Goal: Task Accomplishment & Management: Manage account settings

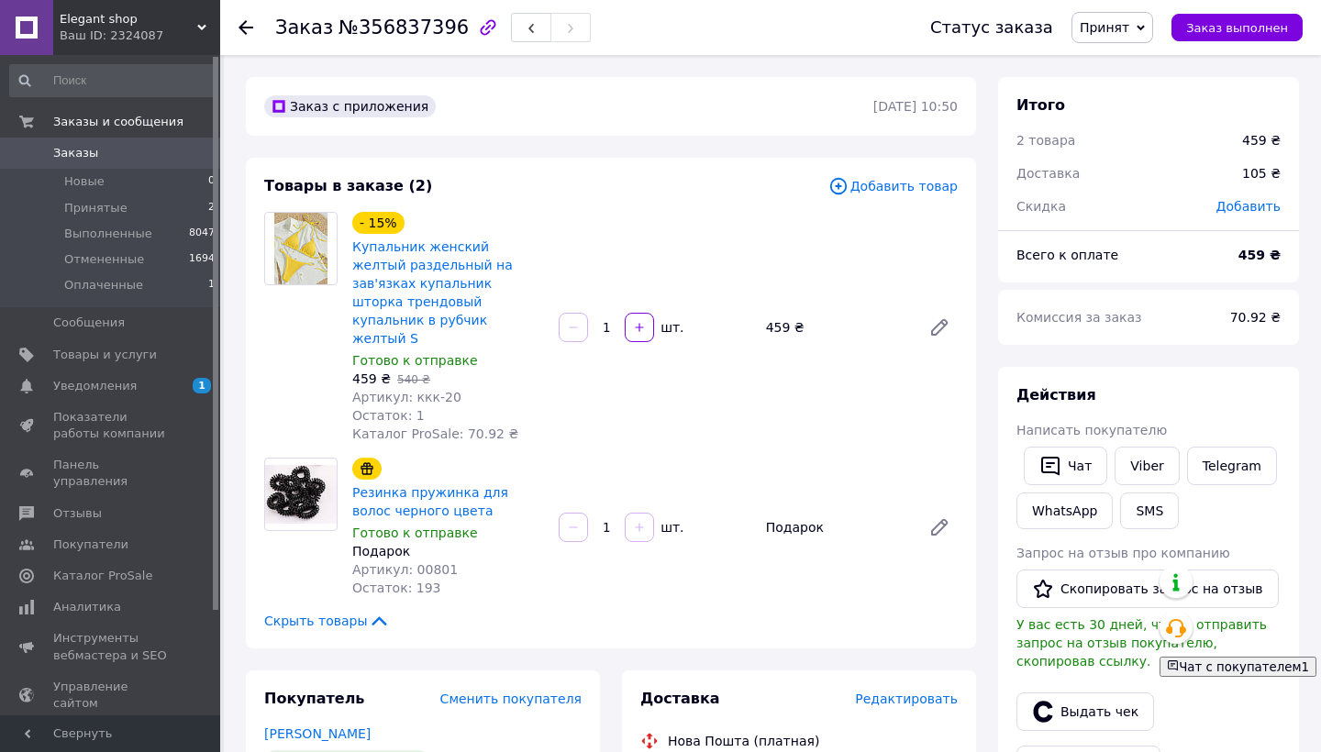
scroll to position [649, 0]
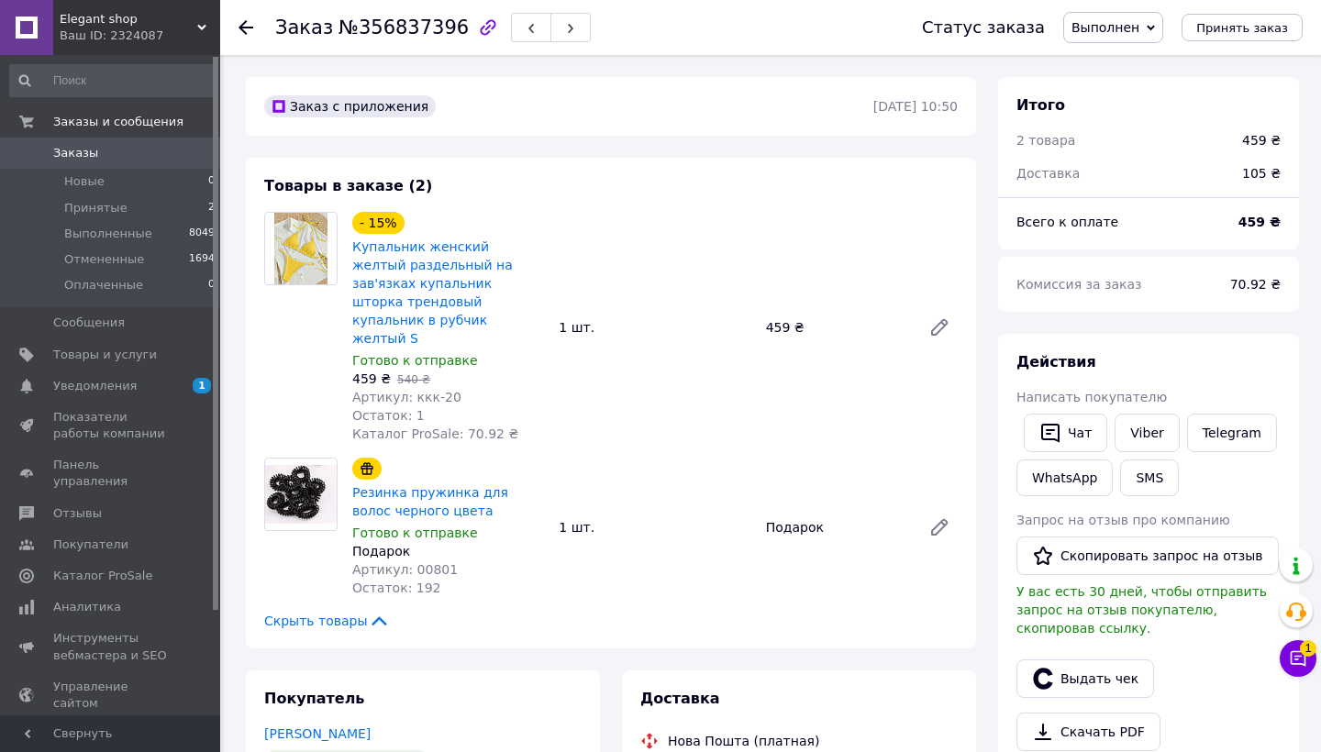
scroll to position [86, 0]
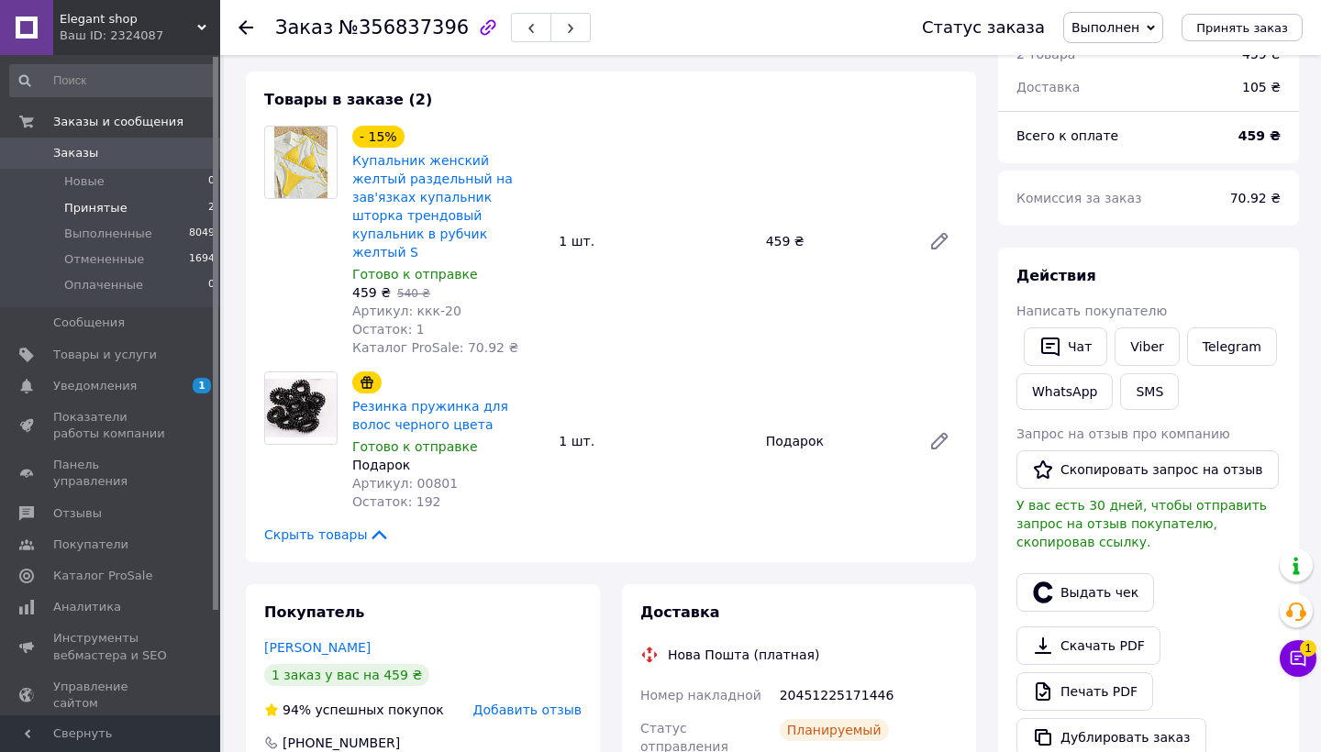
click at [144, 206] on li "Принятые 2" at bounding box center [113, 208] width 226 height 26
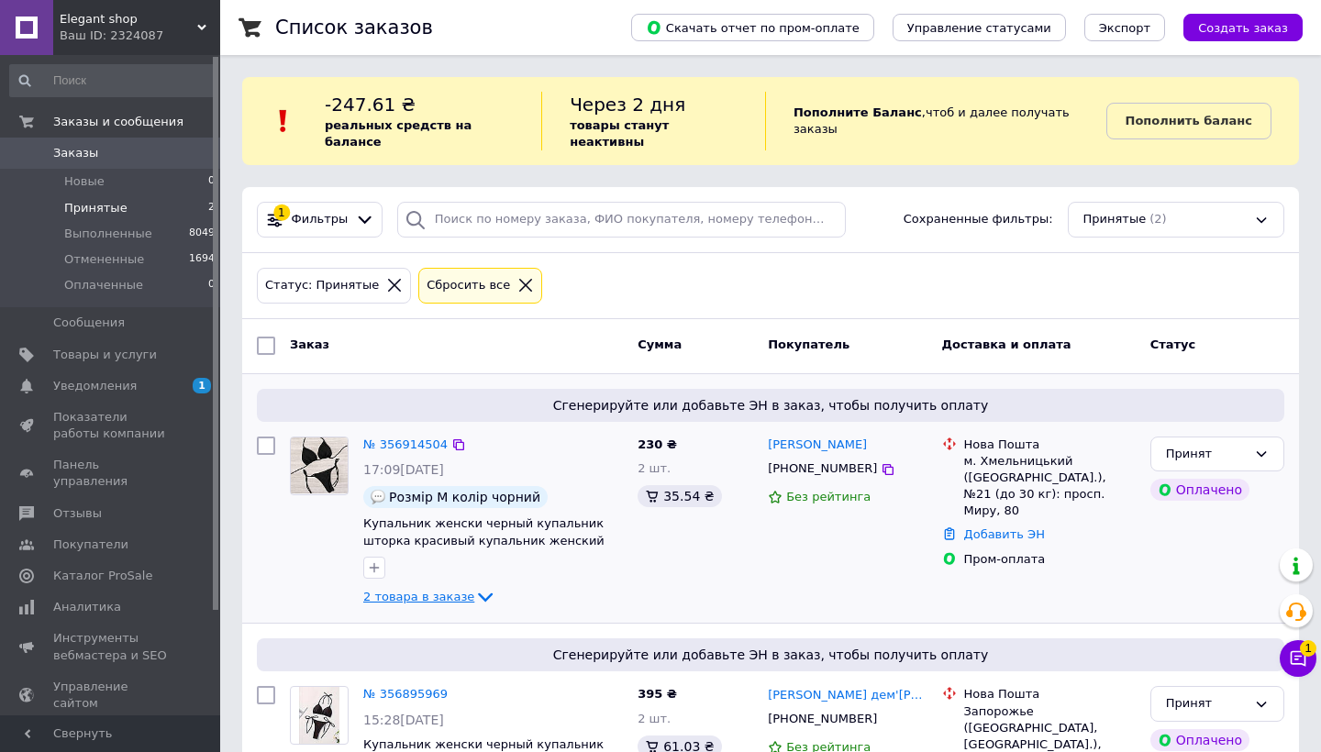
click at [478, 586] on icon at bounding box center [485, 597] width 22 height 22
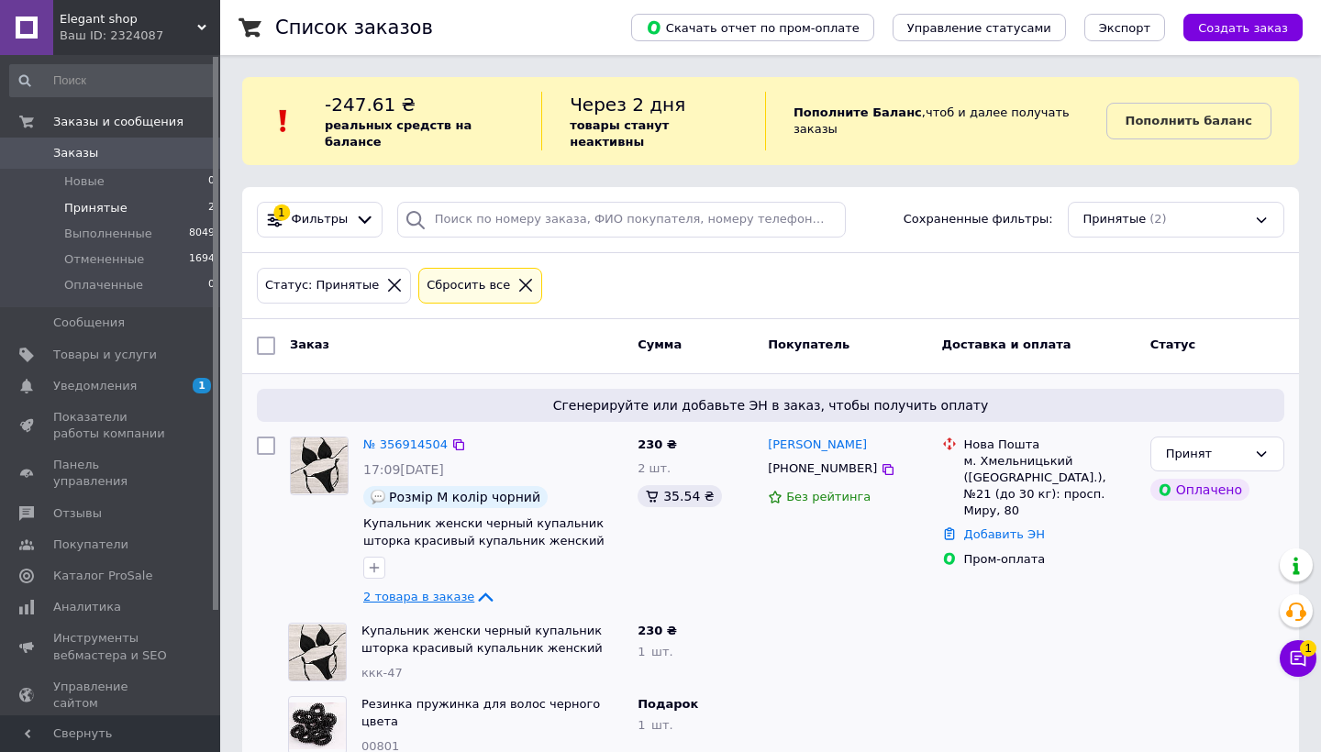
click at [121, 205] on span "Принятые" at bounding box center [95, 208] width 63 height 17
click at [105, 208] on span "Принятые" at bounding box center [95, 208] width 63 height 17
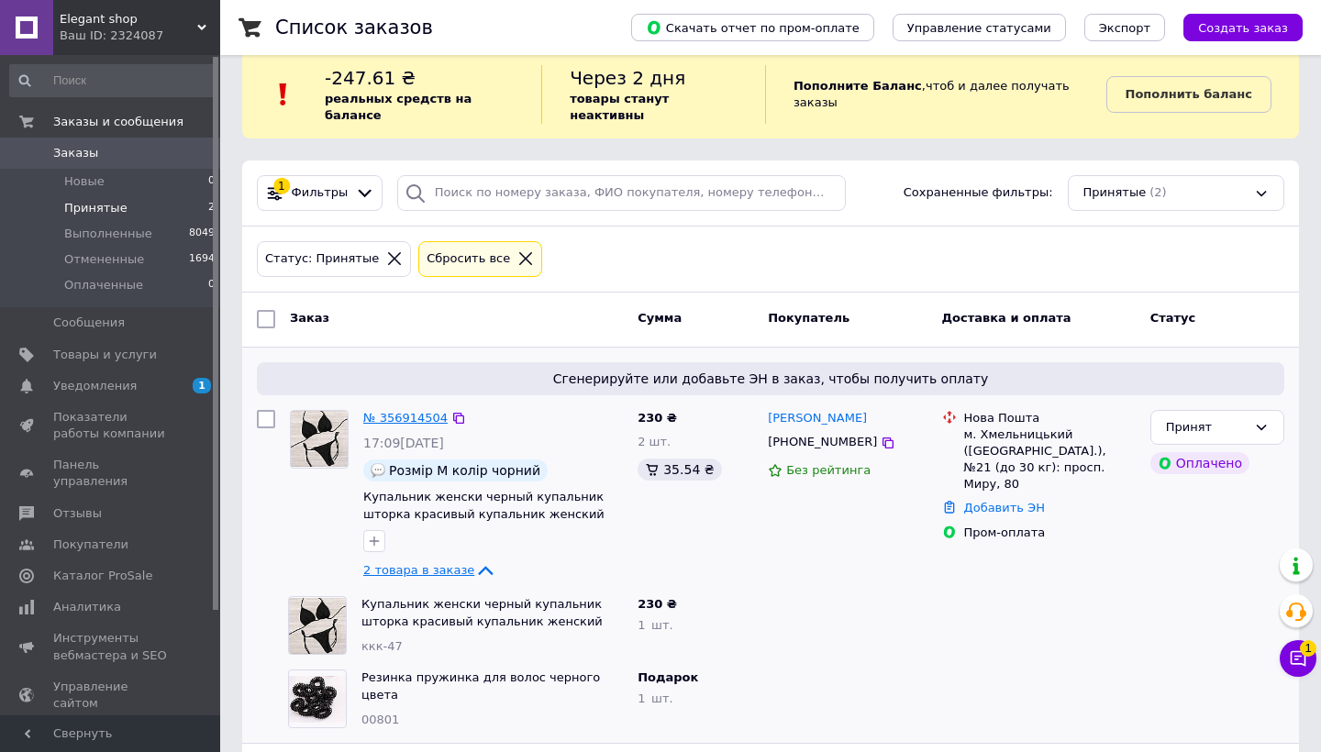
click at [420, 411] on link "№ 356914504" at bounding box center [405, 418] width 84 height 14
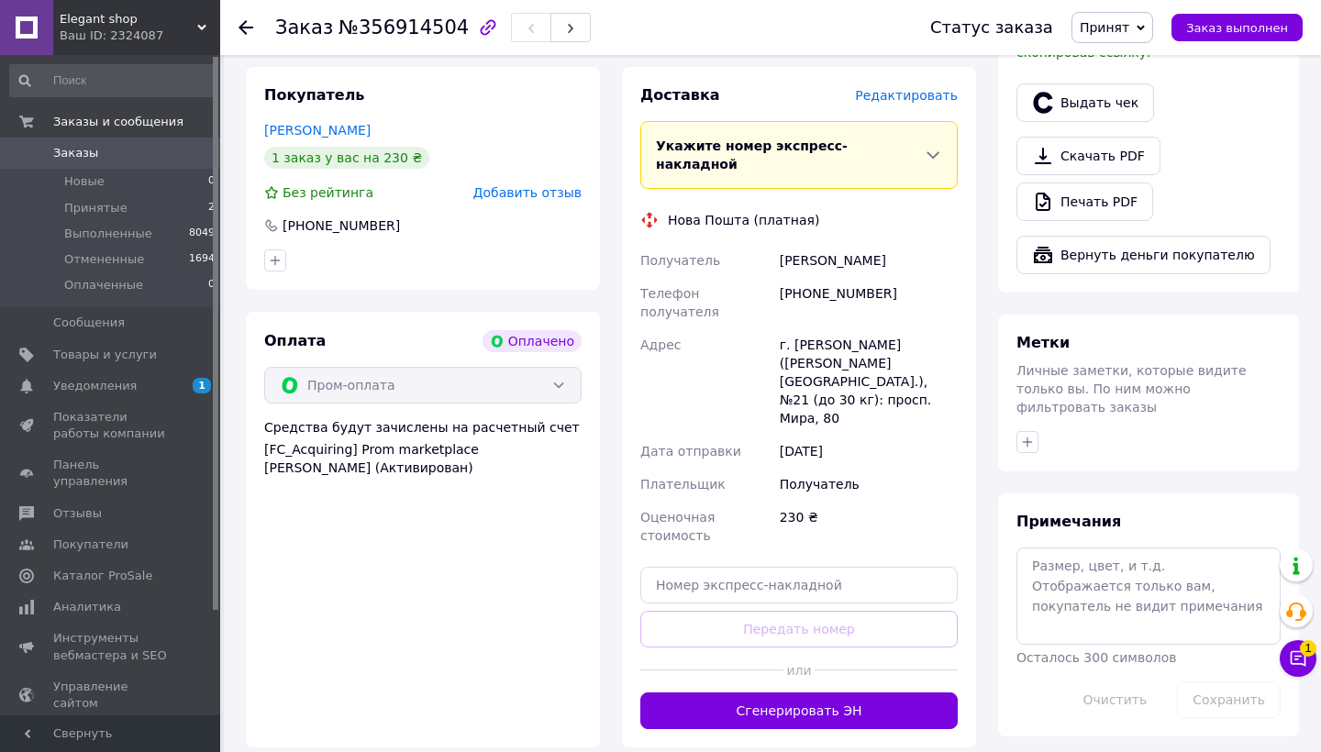
scroll to position [1156, 0]
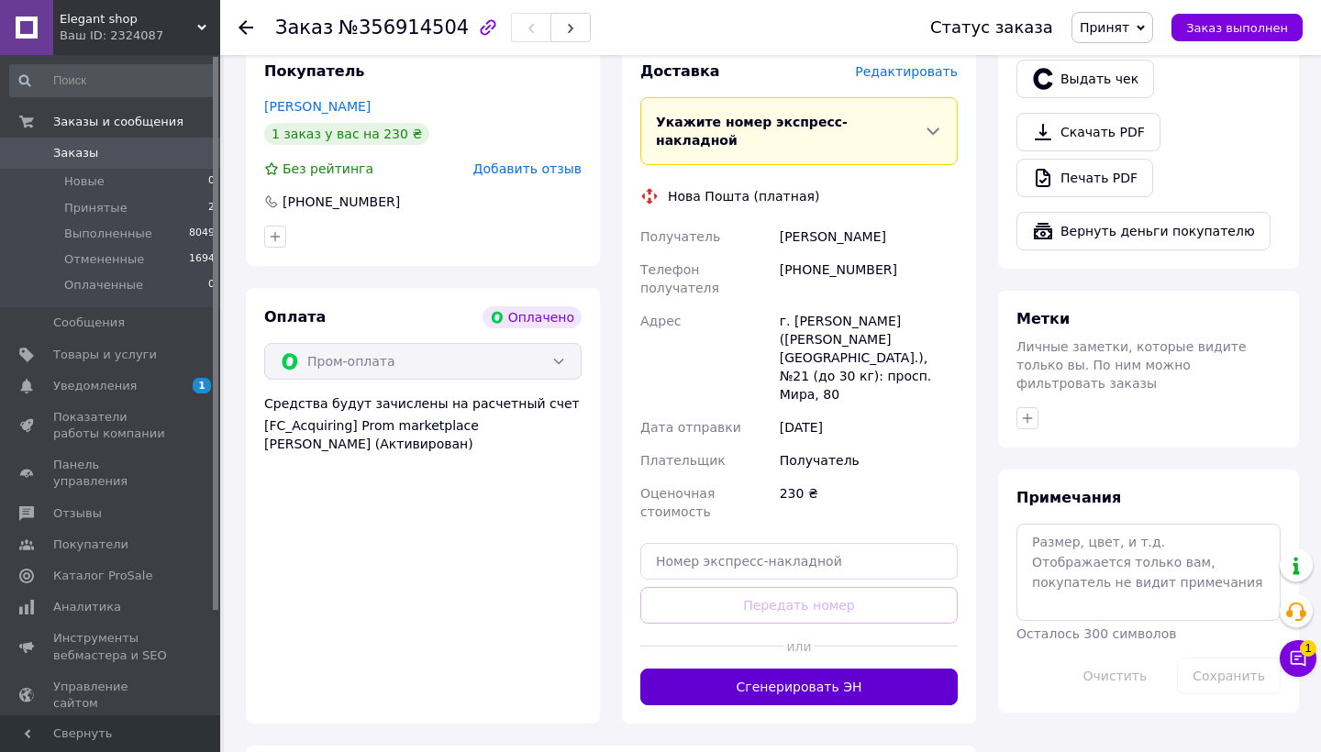
click at [828, 669] on button "Сгенерировать ЭН" at bounding box center [798, 687] width 317 height 37
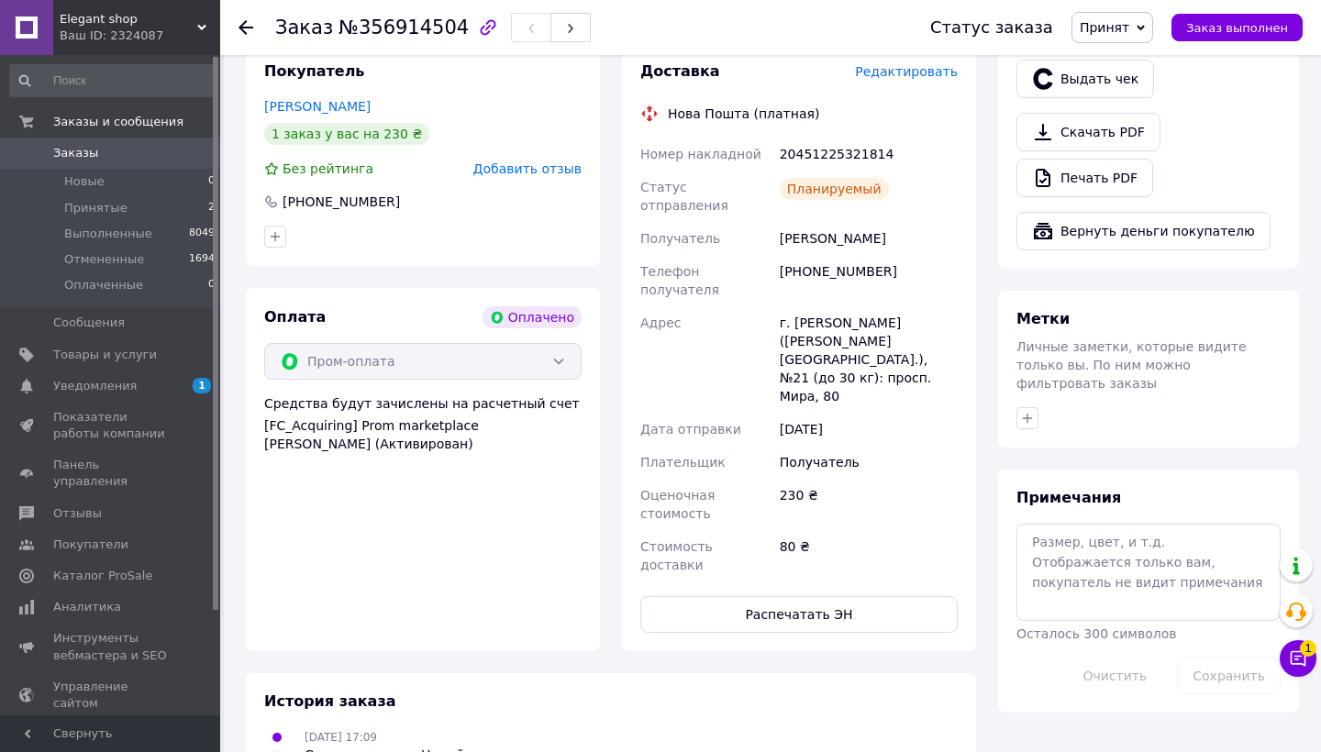
click at [250, 24] on icon at bounding box center [245, 27] width 15 height 15
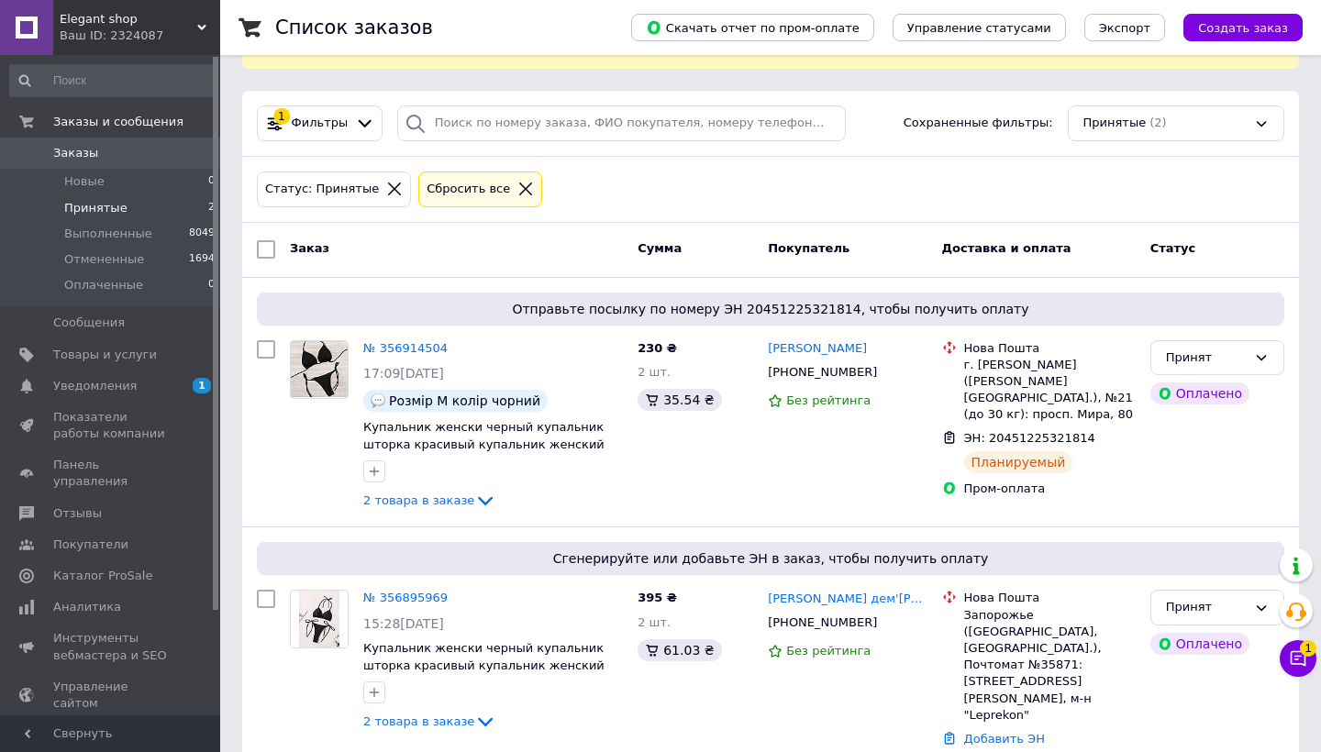
scroll to position [95, 0]
click at [393, 592] on link "№ 356895969" at bounding box center [405, 599] width 84 height 14
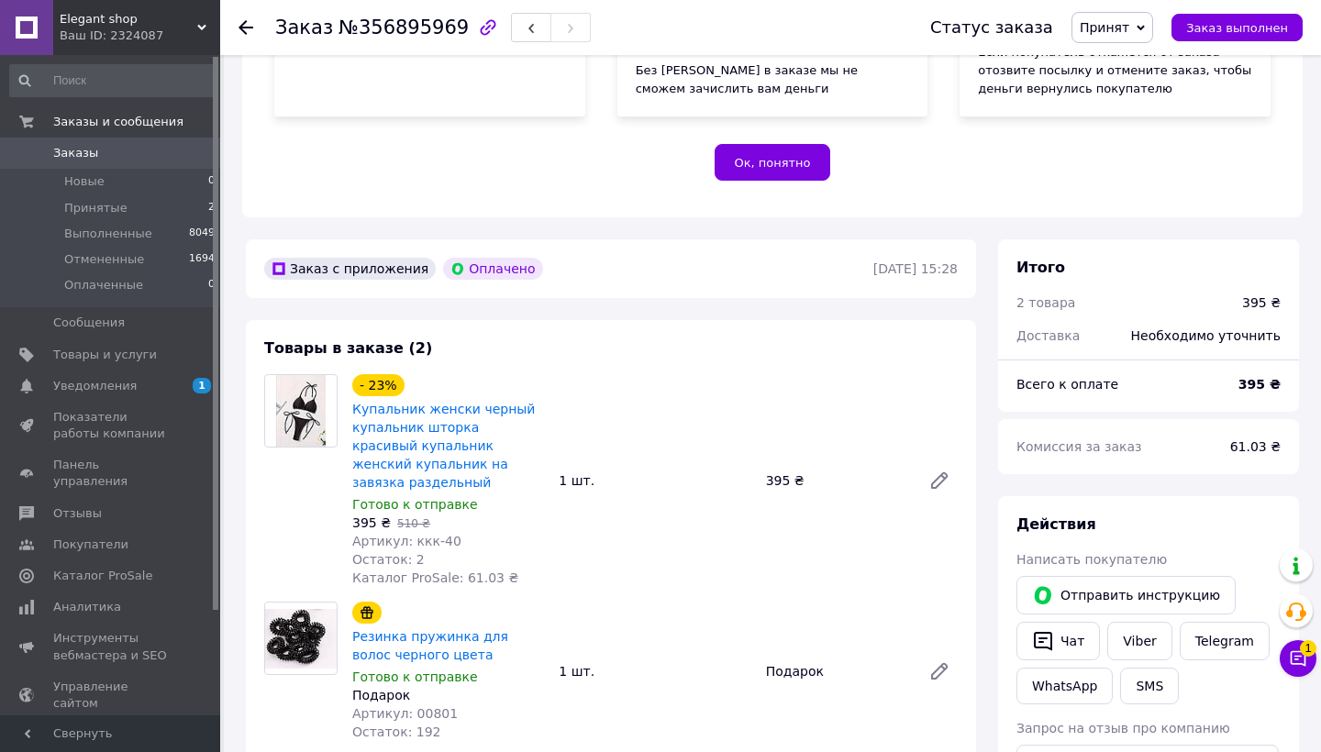
scroll to position [350, 0]
click at [304, 409] on img at bounding box center [301, 409] width 50 height 72
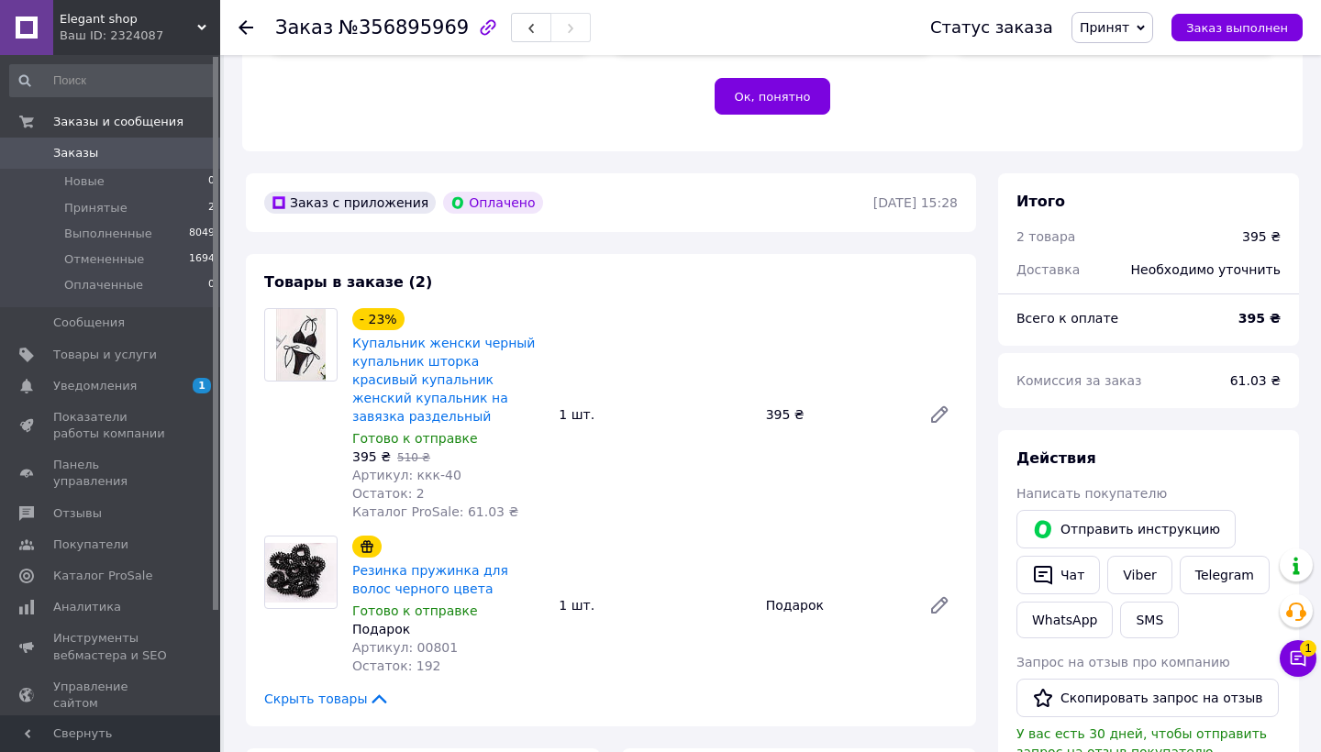
scroll to position [418, 0]
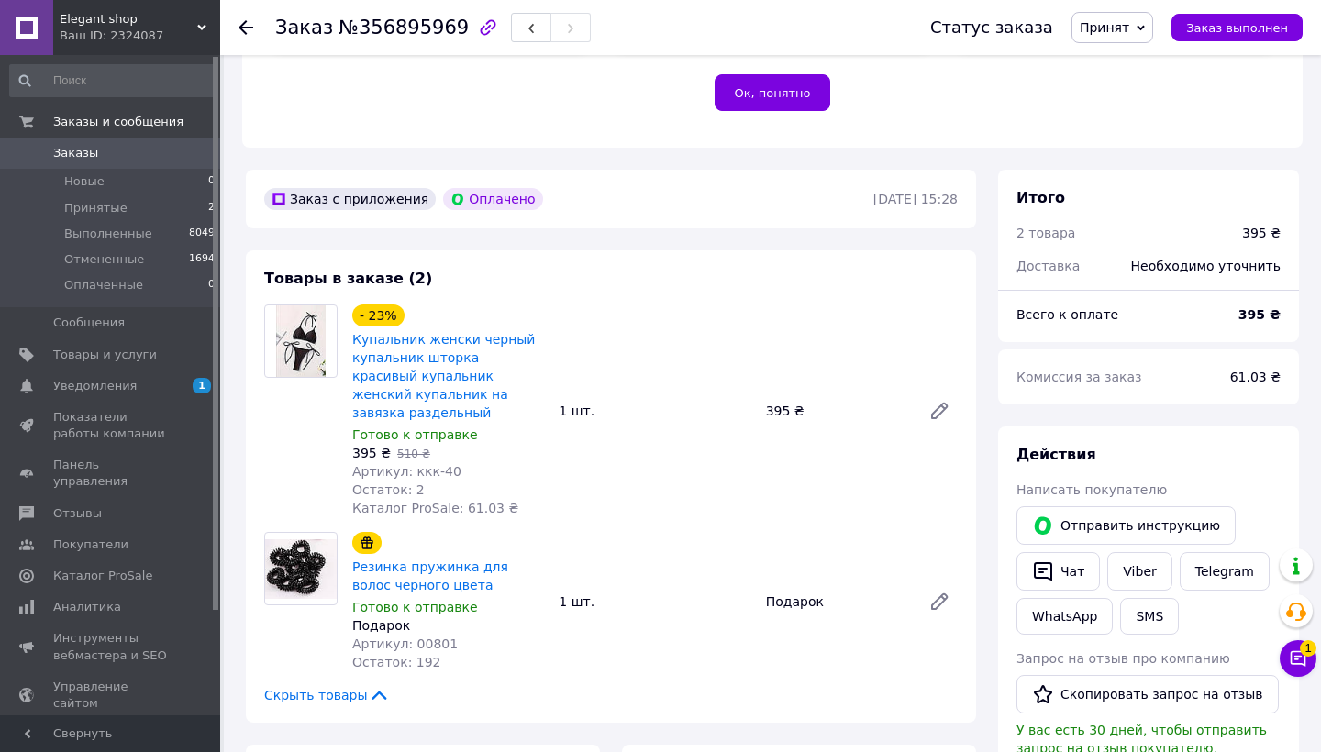
click at [302, 334] on img at bounding box center [301, 341] width 50 height 72
click at [386, 344] on link "Купальник женски черный купальник шторка красивый купальник женский купальник н…" at bounding box center [443, 376] width 182 height 88
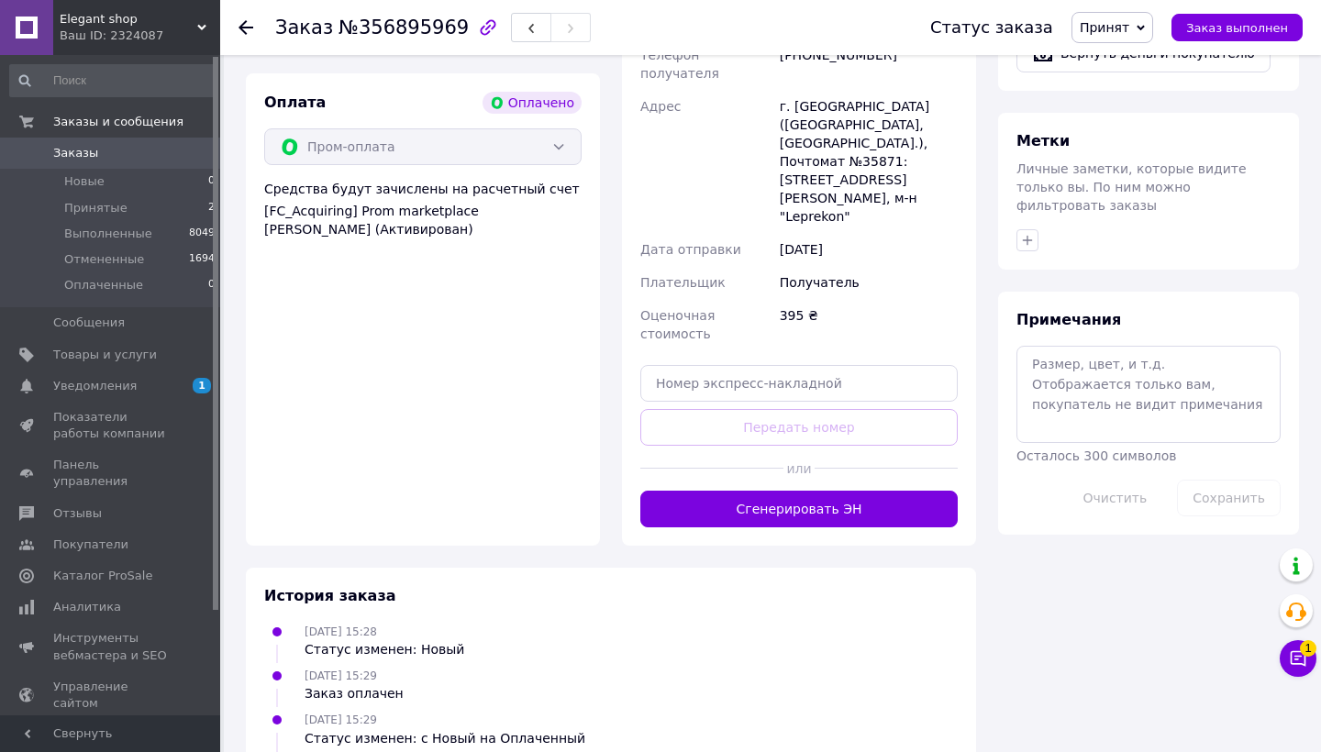
scroll to position [1333, 0]
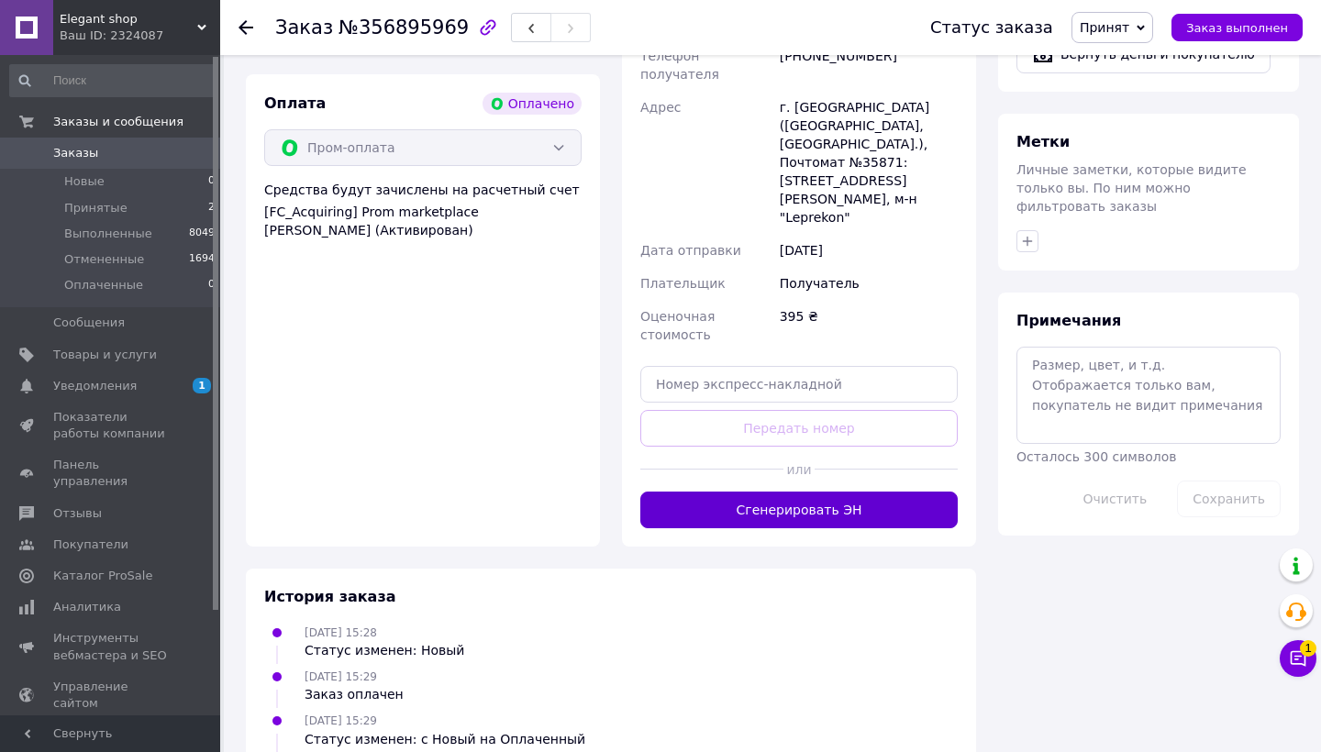
click at [810, 492] on button "Сгенерировать ЭН" at bounding box center [798, 510] width 317 height 37
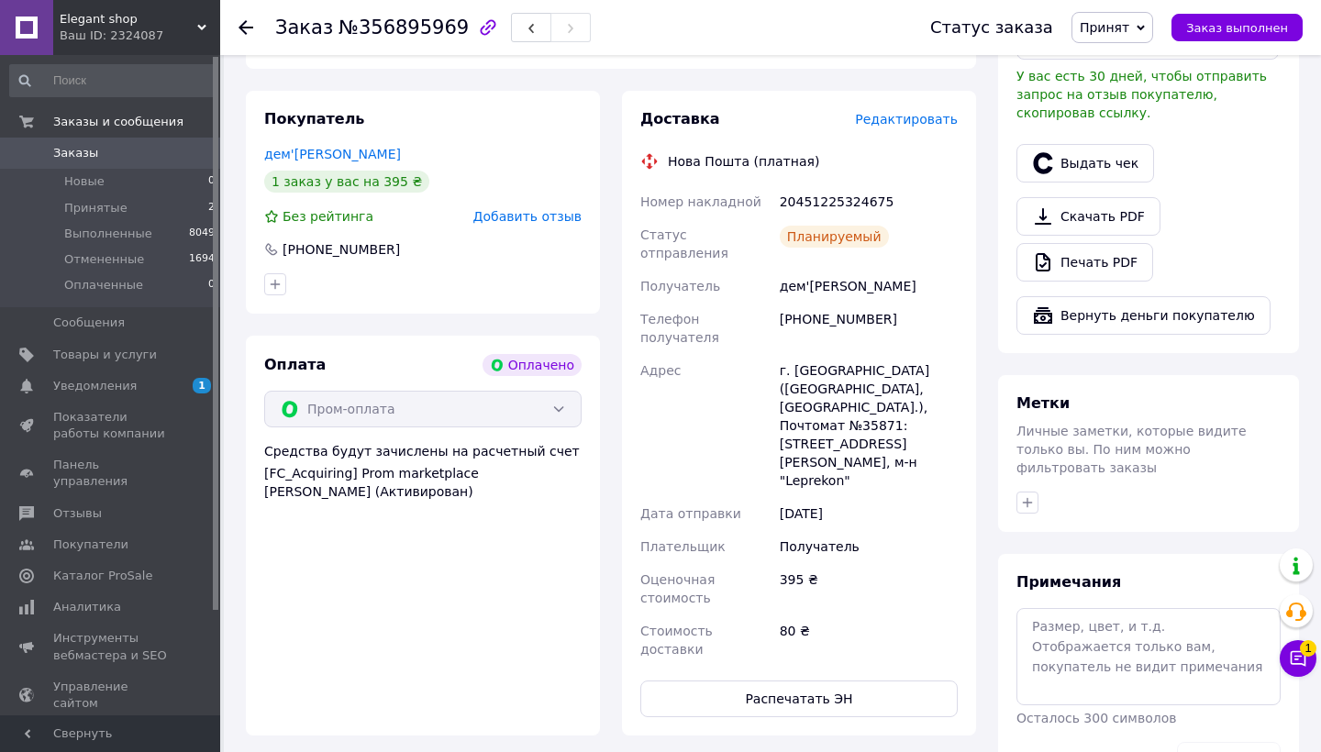
scroll to position [1075, 0]
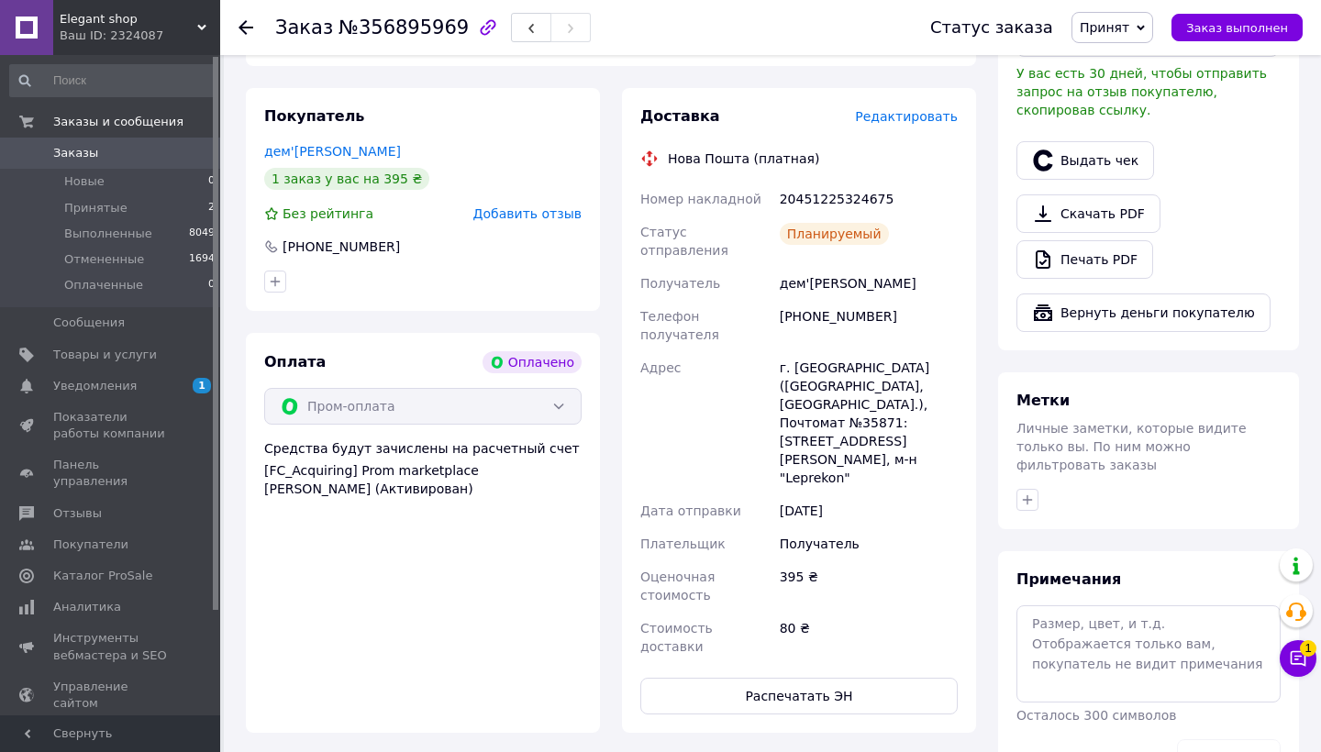
click at [244, 28] on use at bounding box center [245, 27] width 15 height 15
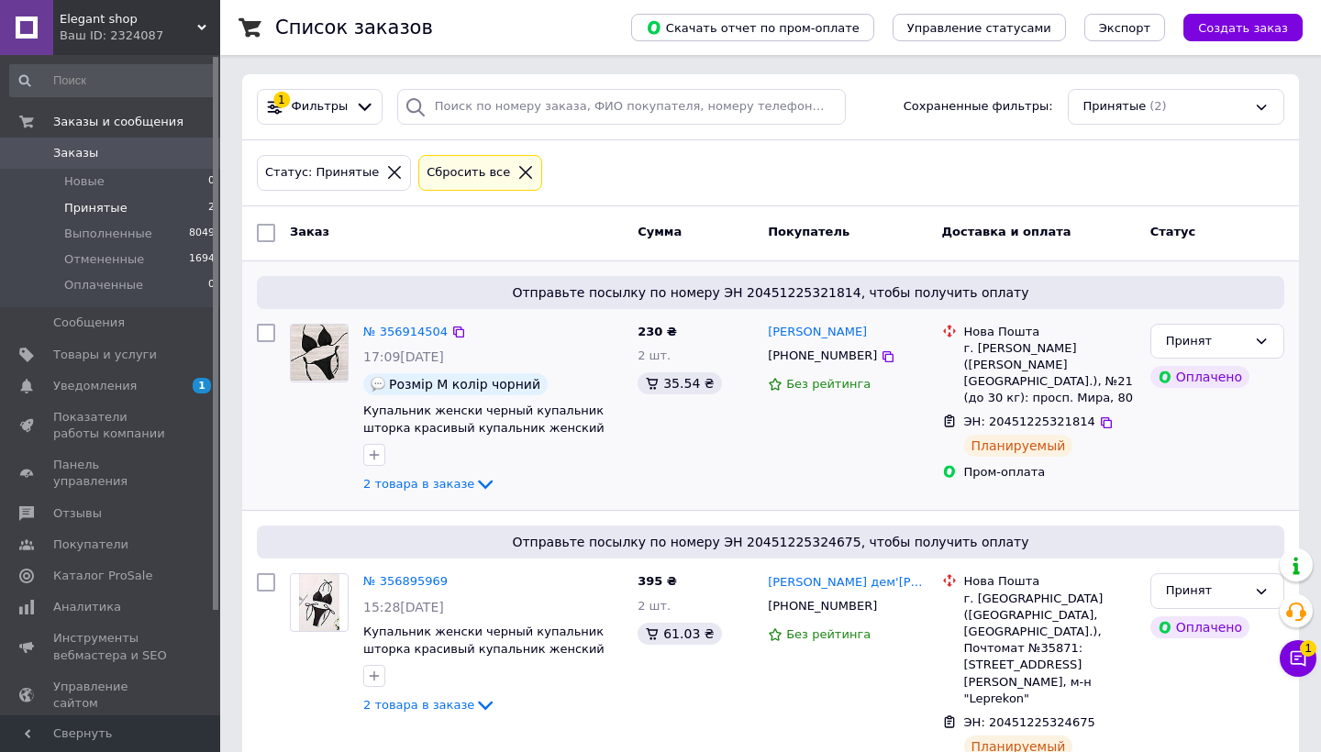
scroll to position [112, 0]
